Goal: Task Accomplishment & Management: Use online tool/utility

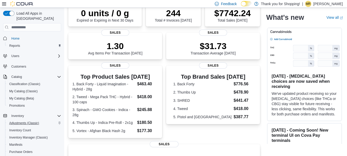
scroll to position [50, 0]
click at [57, 75] on icon "Complex example" at bounding box center [59, 77] width 4 height 4
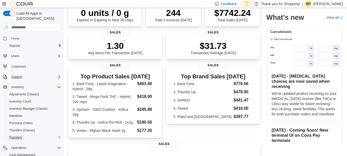
click at [22, 134] on link "Transfers" at bounding box center [15, 137] width 17 height 6
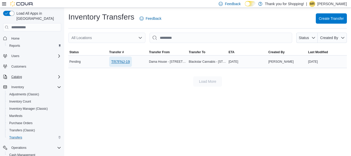
click at [123, 61] on span "TR7FNJ-19" at bounding box center [120, 61] width 18 height 5
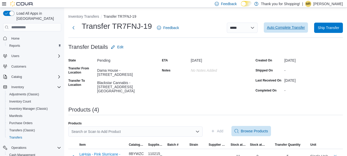
click at [288, 28] on span "Auto Complete Transfer" at bounding box center [286, 27] width 38 height 5
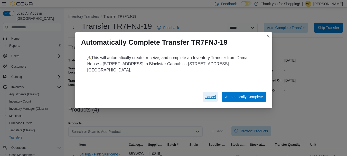
click at [210, 97] on span "Cancel" at bounding box center [210, 96] width 11 height 5
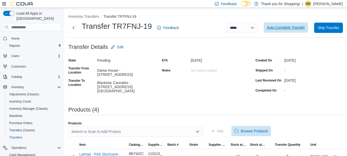
click at [287, 28] on span "Auto Complete Transfer" at bounding box center [286, 27] width 38 height 5
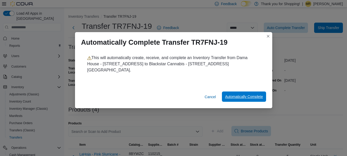
click at [238, 96] on span "Automatically Complete" at bounding box center [244, 96] width 38 height 5
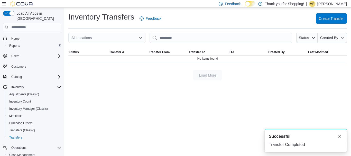
click at [303, 81] on div "Inventory Transfers Feedback Create Transfer All Locations Status Created By So…" at bounding box center [207, 46] width 286 height 77
